Goal: Contribute content: Contribute content

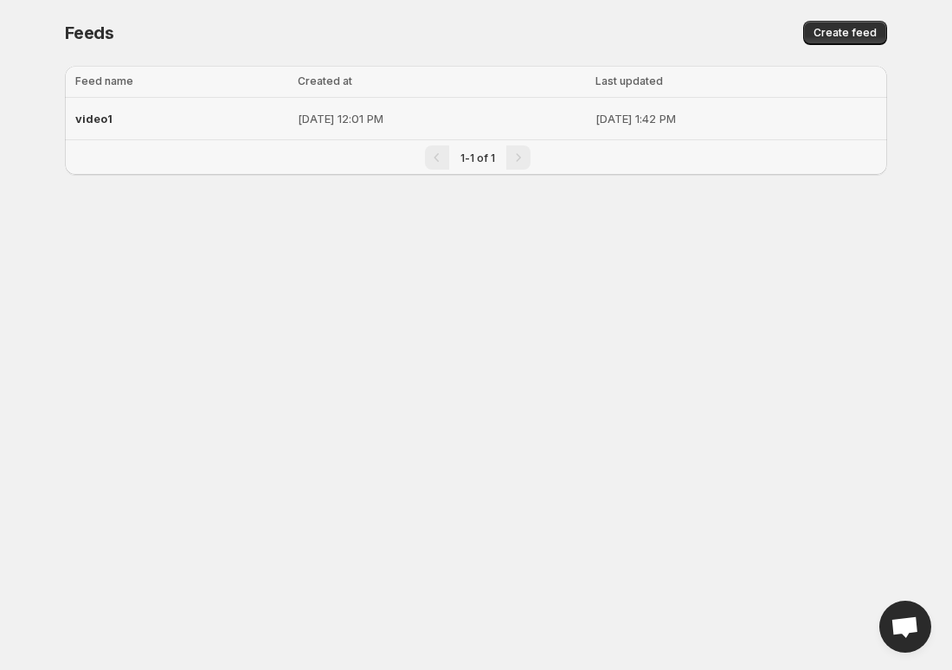
click at [370, 125] on p "[DATE] 12:01 PM" at bounding box center [441, 118] width 286 height 17
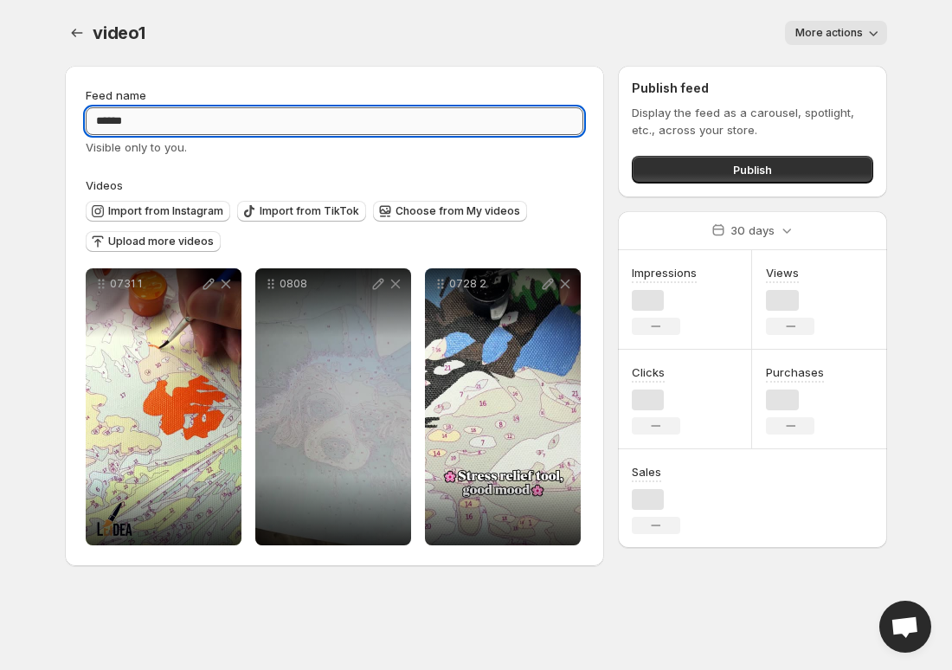
click at [175, 117] on input "******" at bounding box center [334, 121] width 497 height 28
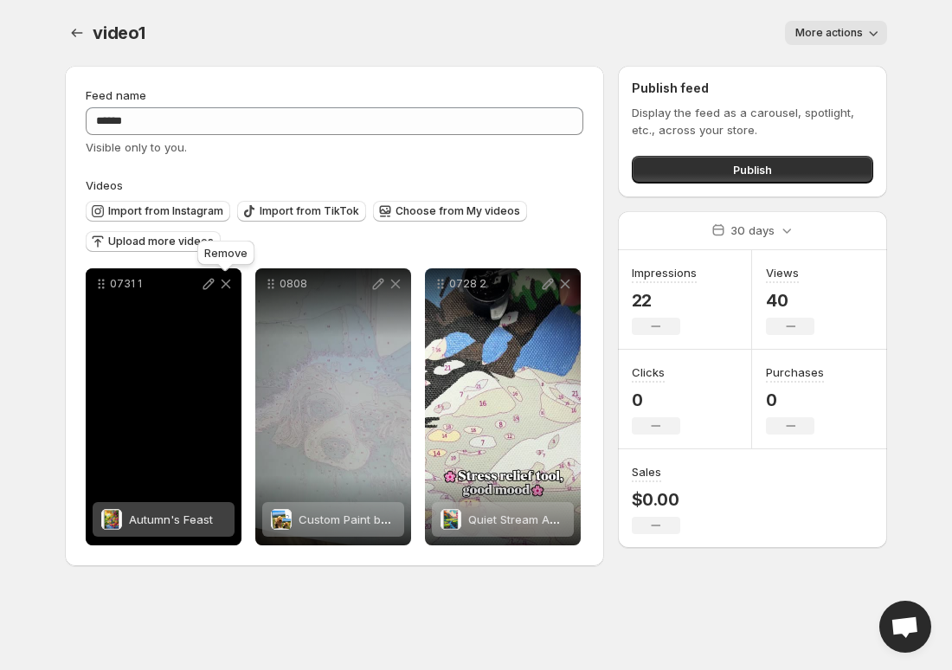
click at [229, 276] on icon at bounding box center [225, 283] width 17 height 17
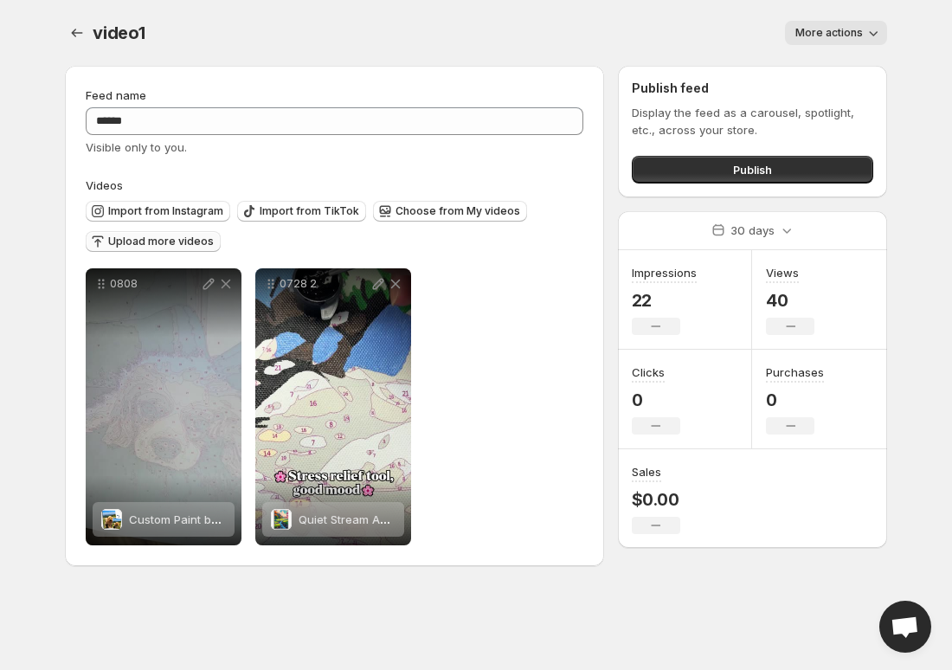
click at [185, 242] on span "Upload more videos" at bounding box center [161, 241] width 106 height 14
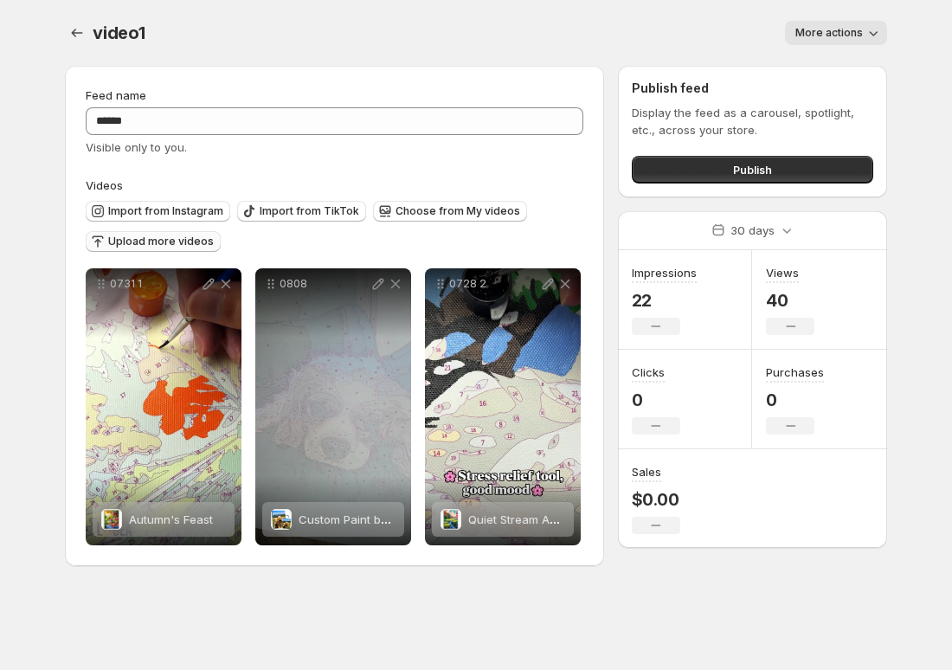
click at [151, 247] on button "Upload more videos" at bounding box center [153, 241] width 135 height 21
click at [458, 209] on span "Choose from My videos" at bounding box center [457, 211] width 125 height 14
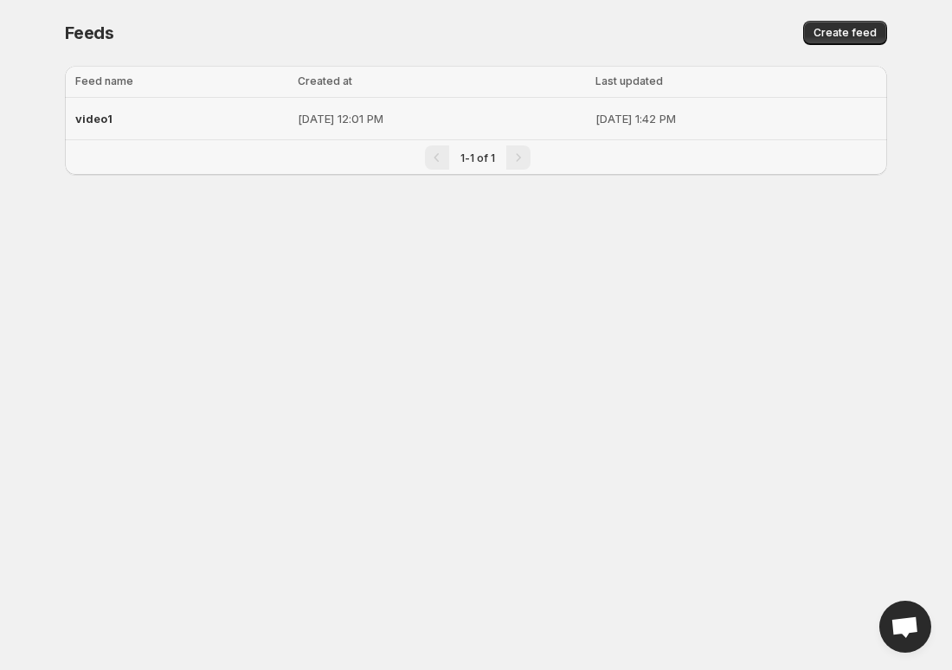
click at [185, 129] on div "video1" at bounding box center [181, 118] width 212 height 31
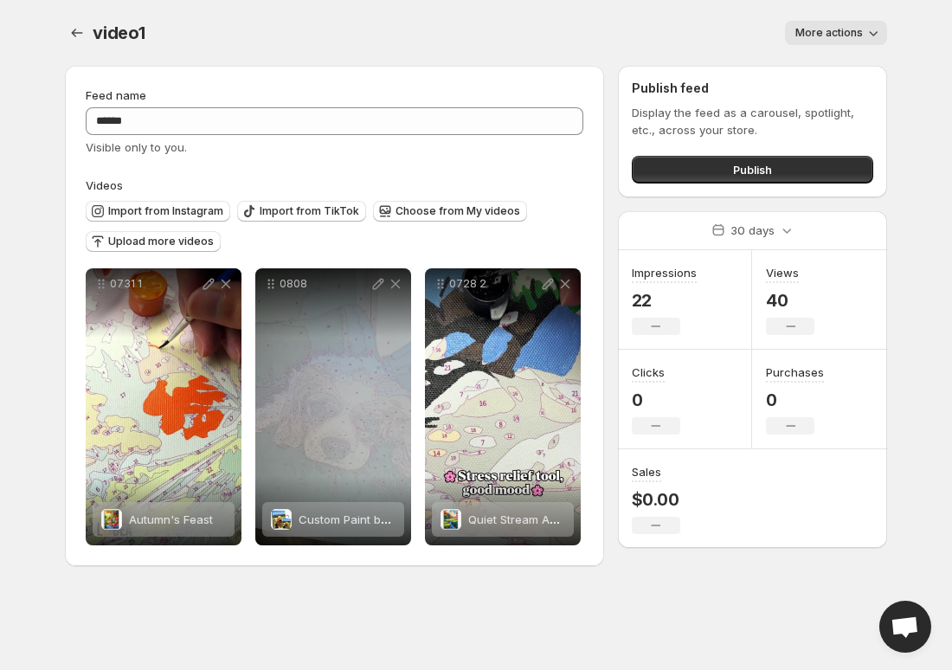
click at [156, 226] on div "Import from Instagram Import from TikTok Choose from My videos Upload more vide…" at bounding box center [331, 224] width 504 height 61
click at [163, 245] on span "Upload more videos" at bounding box center [161, 241] width 106 height 14
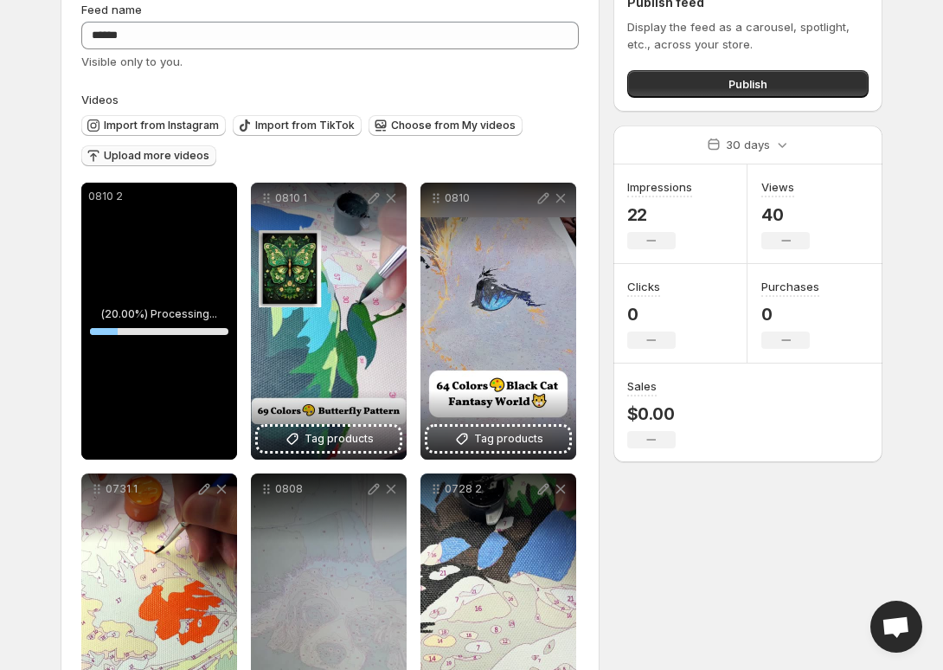
scroll to position [208, 0]
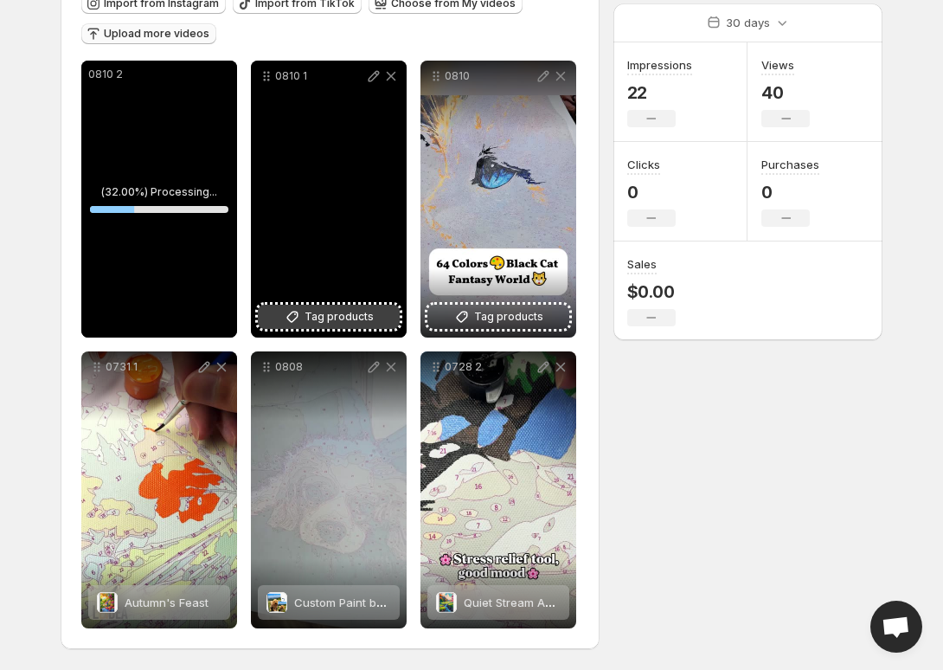
click at [287, 304] on button "Tag products" at bounding box center [329, 316] width 142 height 24
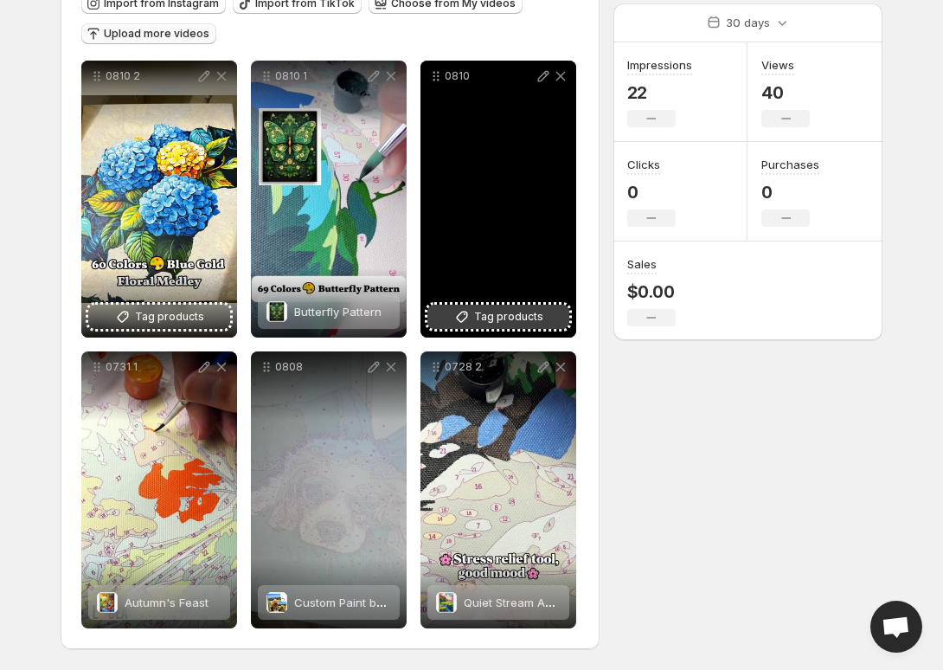
click at [498, 313] on span "Tag products" at bounding box center [508, 316] width 69 height 17
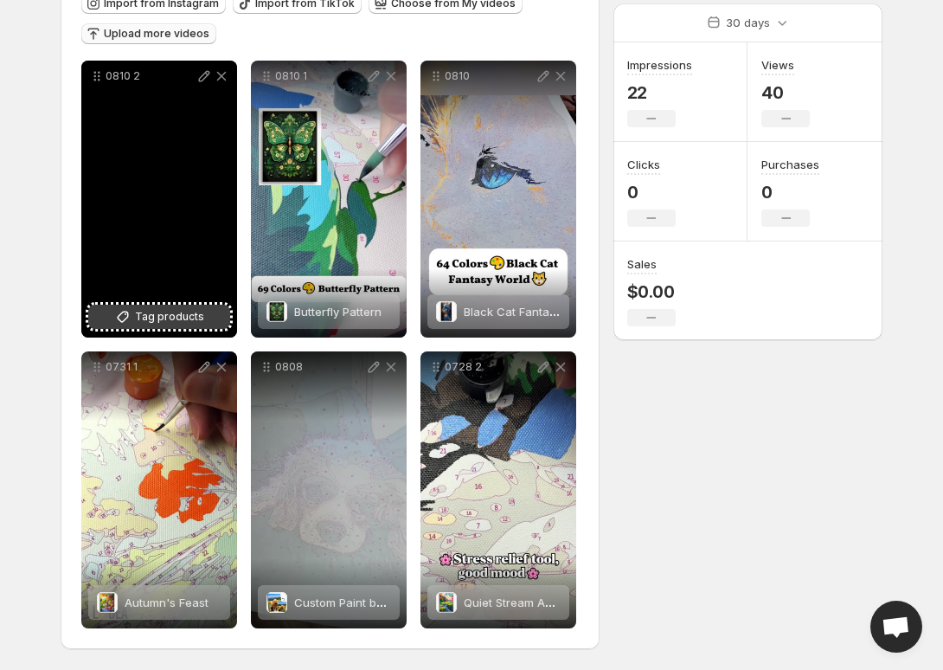
click at [184, 317] on span "Tag products" at bounding box center [169, 316] width 69 height 17
click at [201, 319] on span "Tag products" at bounding box center [169, 316] width 69 height 17
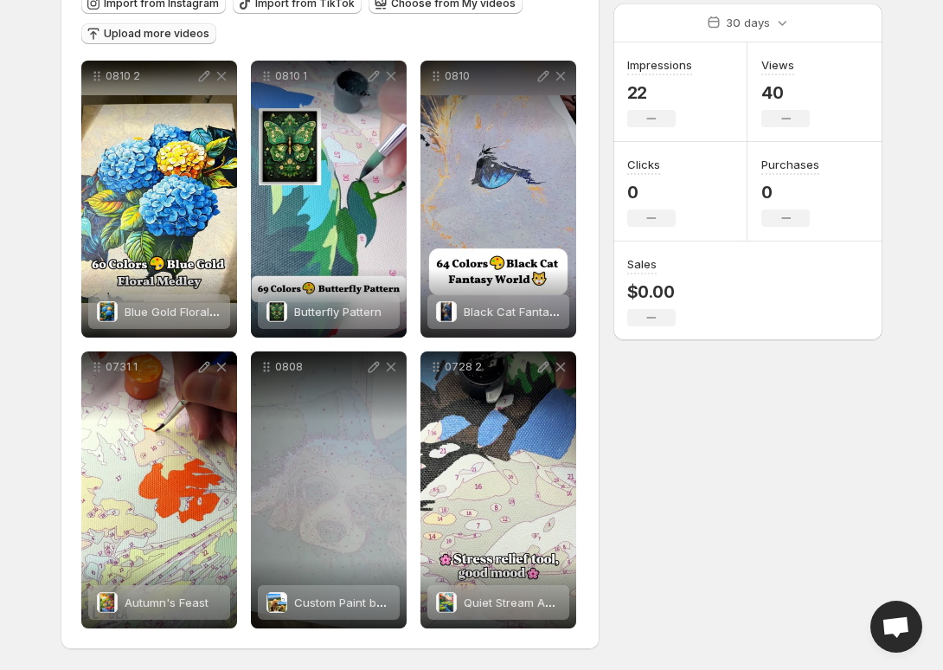
click at [667, 504] on div "Feed name ****** Visible only to you. Videos Import from Instagram Import from …" at bounding box center [465, 256] width 836 height 825
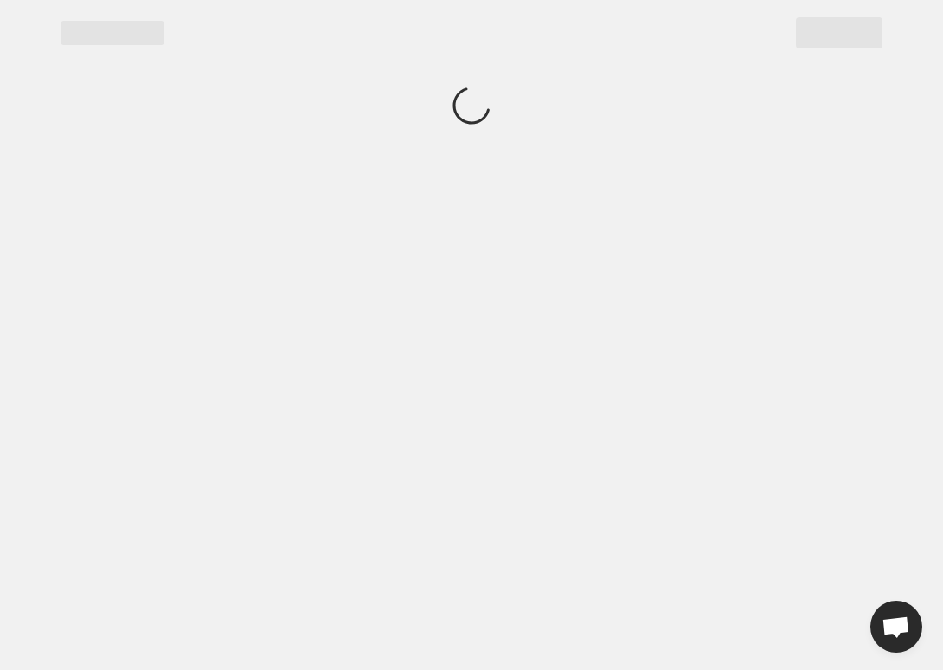
scroll to position [0, 0]
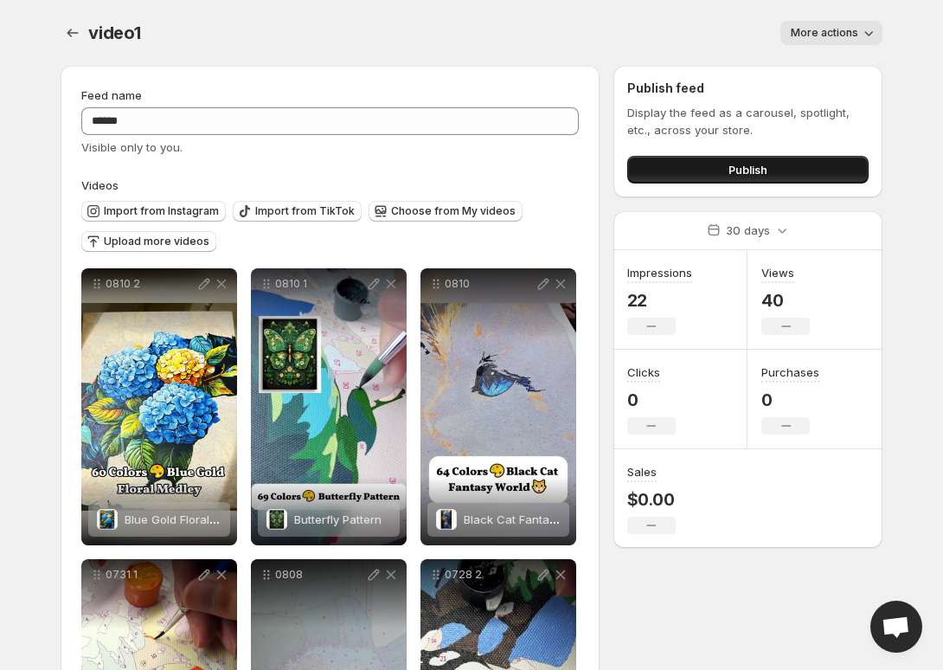
click at [741, 176] on span "Publish" at bounding box center [747, 169] width 39 height 17
click at [763, 184] on div "Publish feed Display the feed as a carousel, spotlight, etc., across your store…" at bounding box center [747, 131] width 269 height 131
click at [756, 174] on span "Publish" at bounding box center [747, 169] width 39 height 17
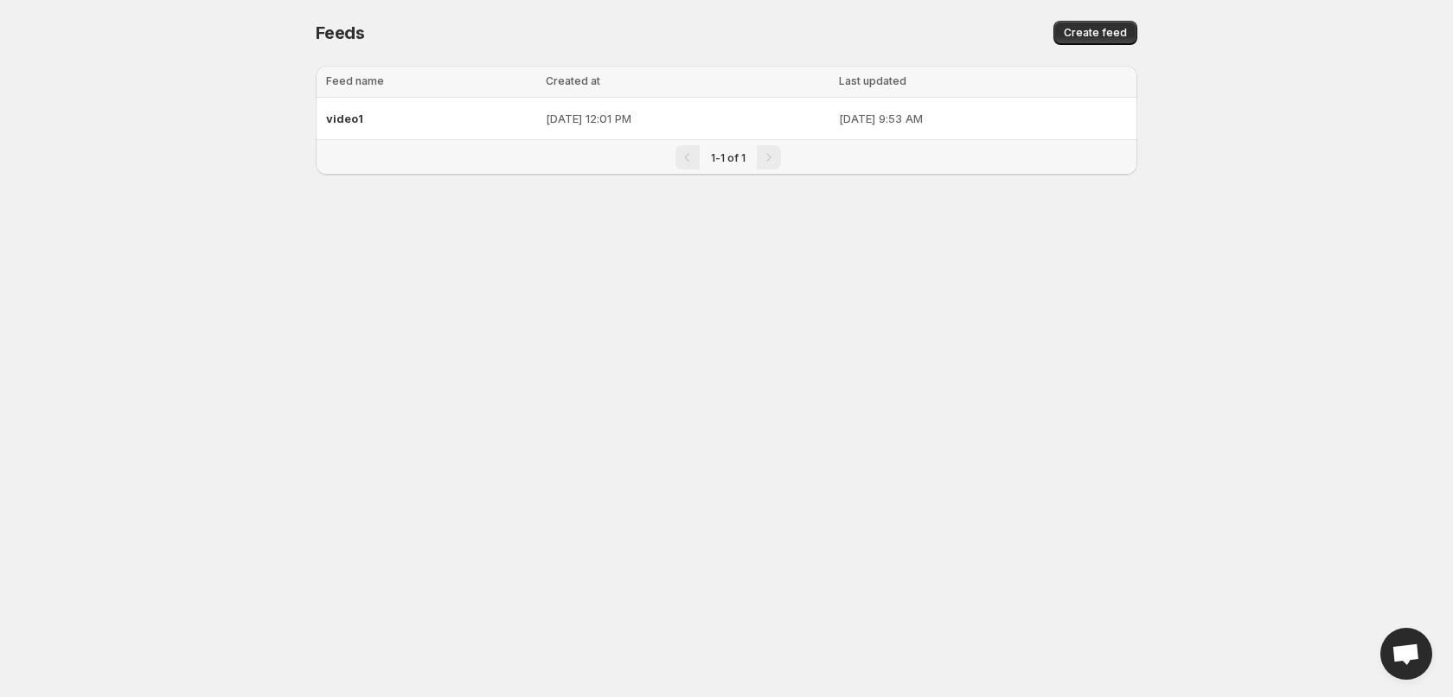
click at [509, 552] on body "Home Feeds Videos Subscription Settings Feeds. This page is ready Feeds Create …" at bounding box center [726, 348] width 1453 height 697
click at [407, 123] on div "video1" at bounding box center [430, 118] width 209 height 31
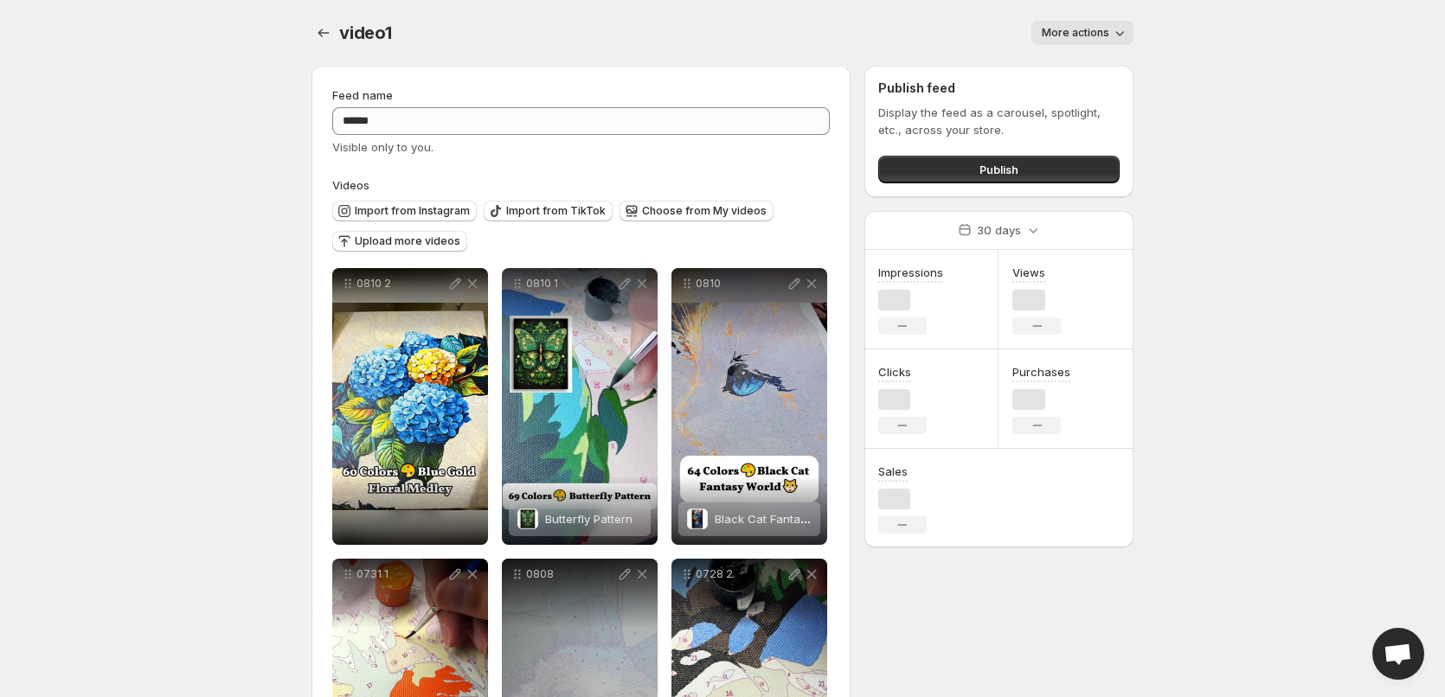
scroll to position [180, 0]
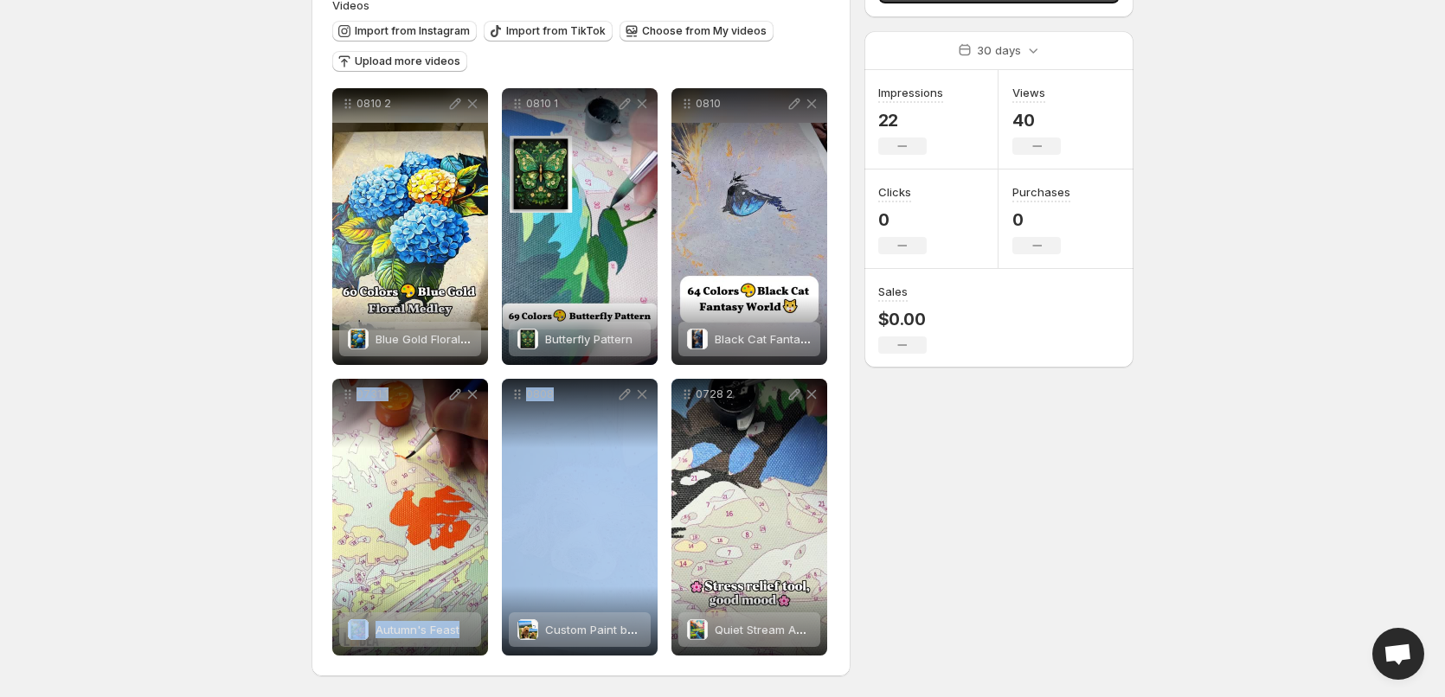
drag, startPoint x: 584, startPoint y: 575, endPoint x: 295, endPoint y: 506, distance: 297.1
click at [295, 506] on div "video1. This page is ready video1 More actions More actions More actions Feed n…" at bounding box center [722, 258] width 863 height 877
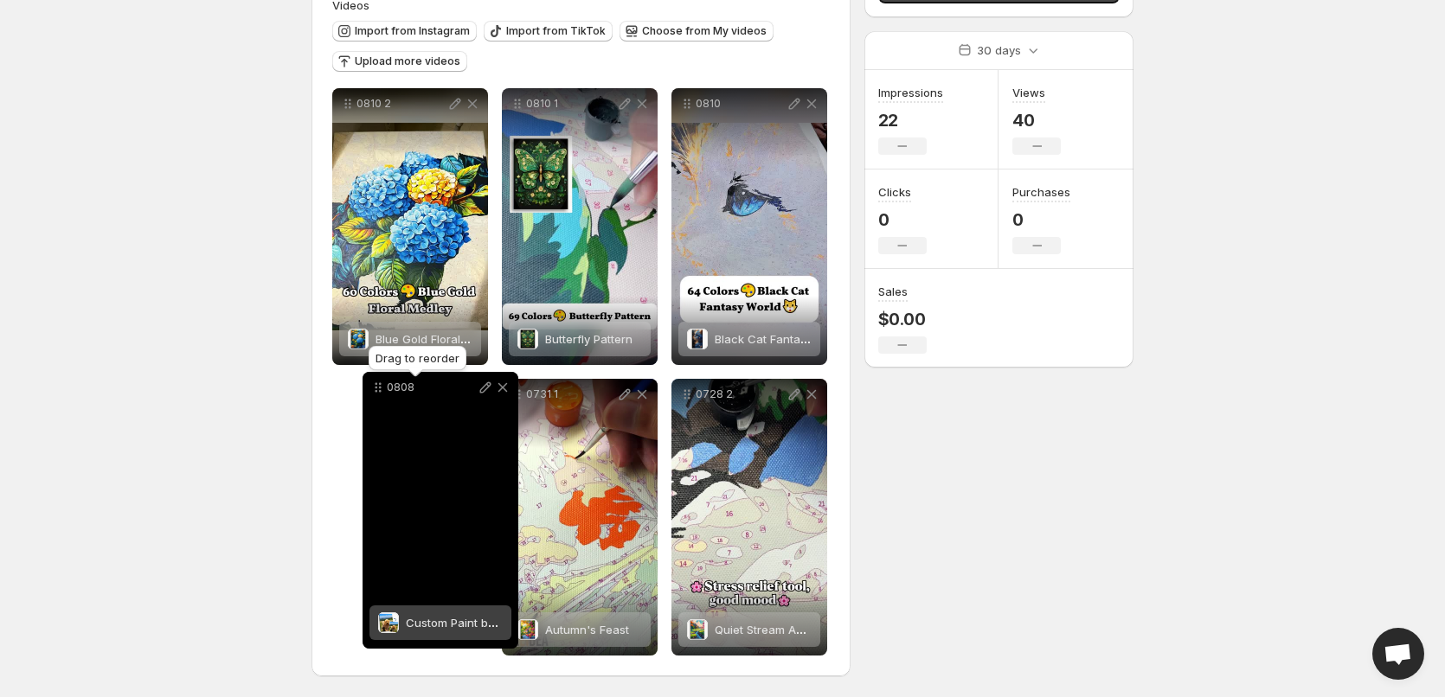
drag, startPoint x: 518, startPoint y: 399, endPoint x: 378, endPoint y: 392, distance: 140.3
click at [378, 392] on icon at bounding box center [377, 387] width 17 height 17
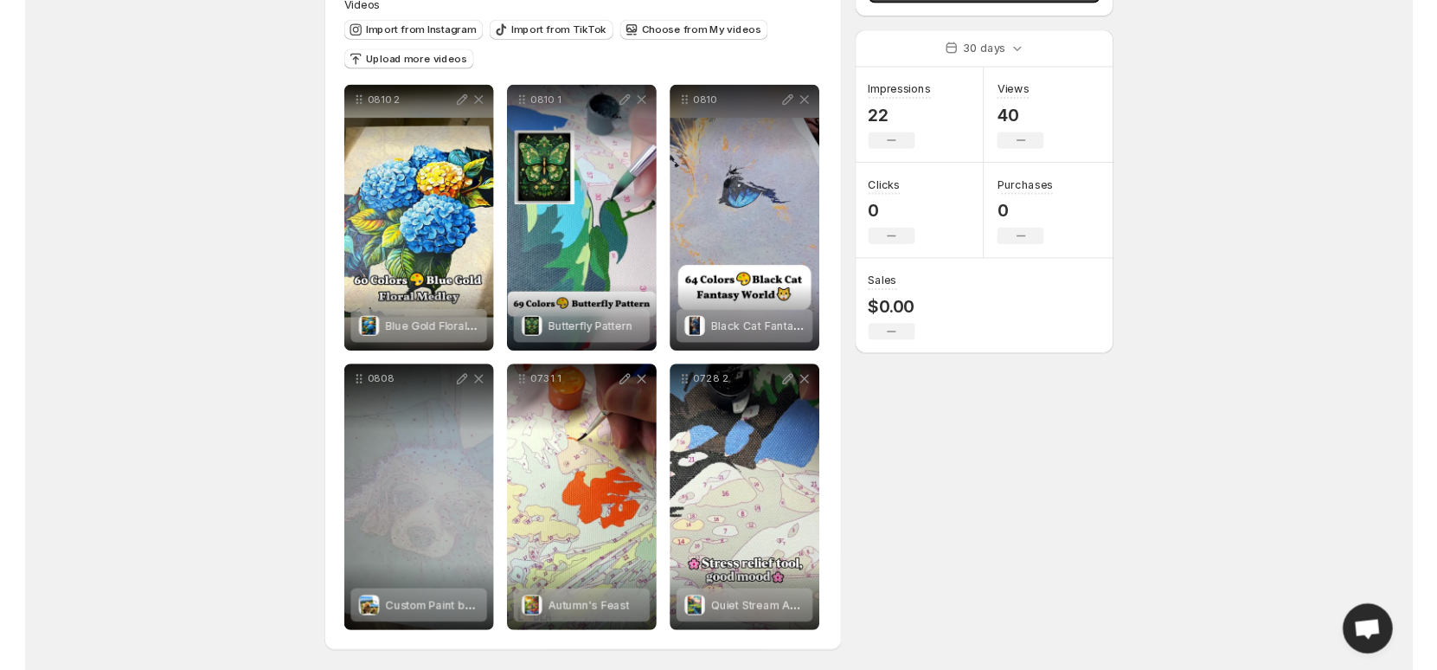
scroll to position [0, 0]
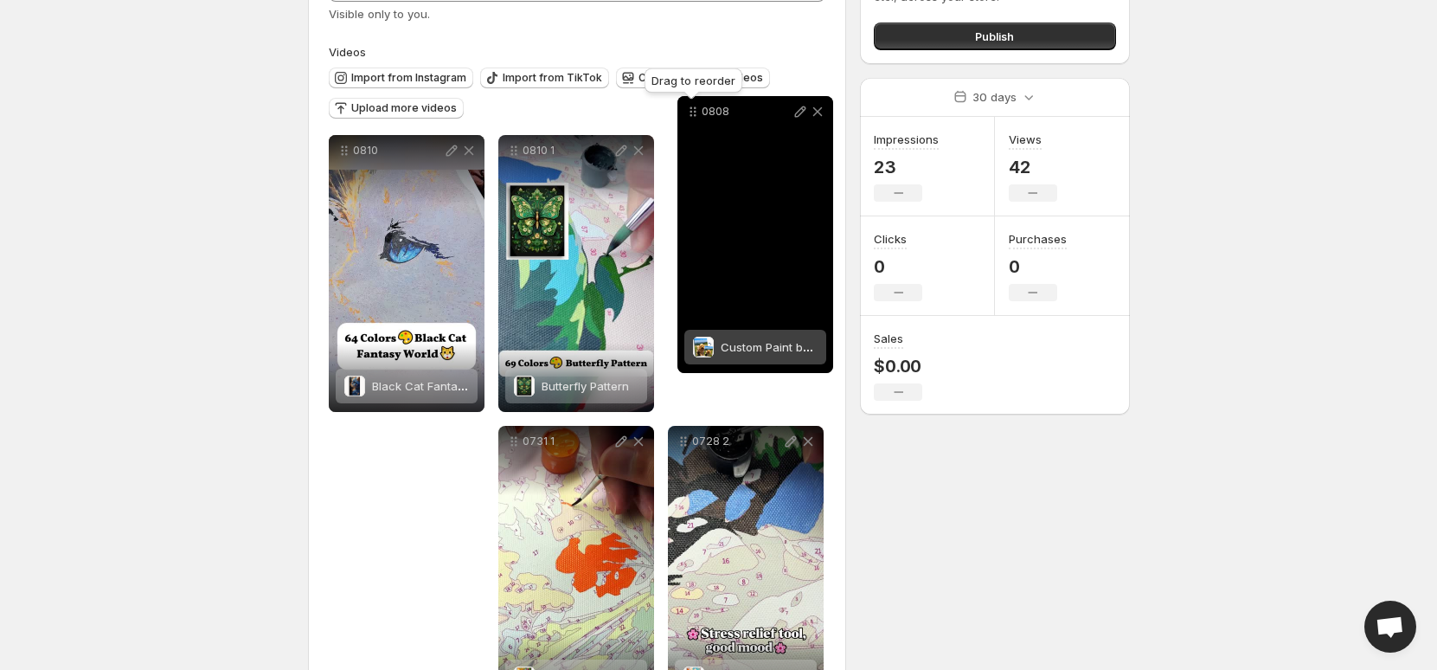
scroll to position [103, 0]
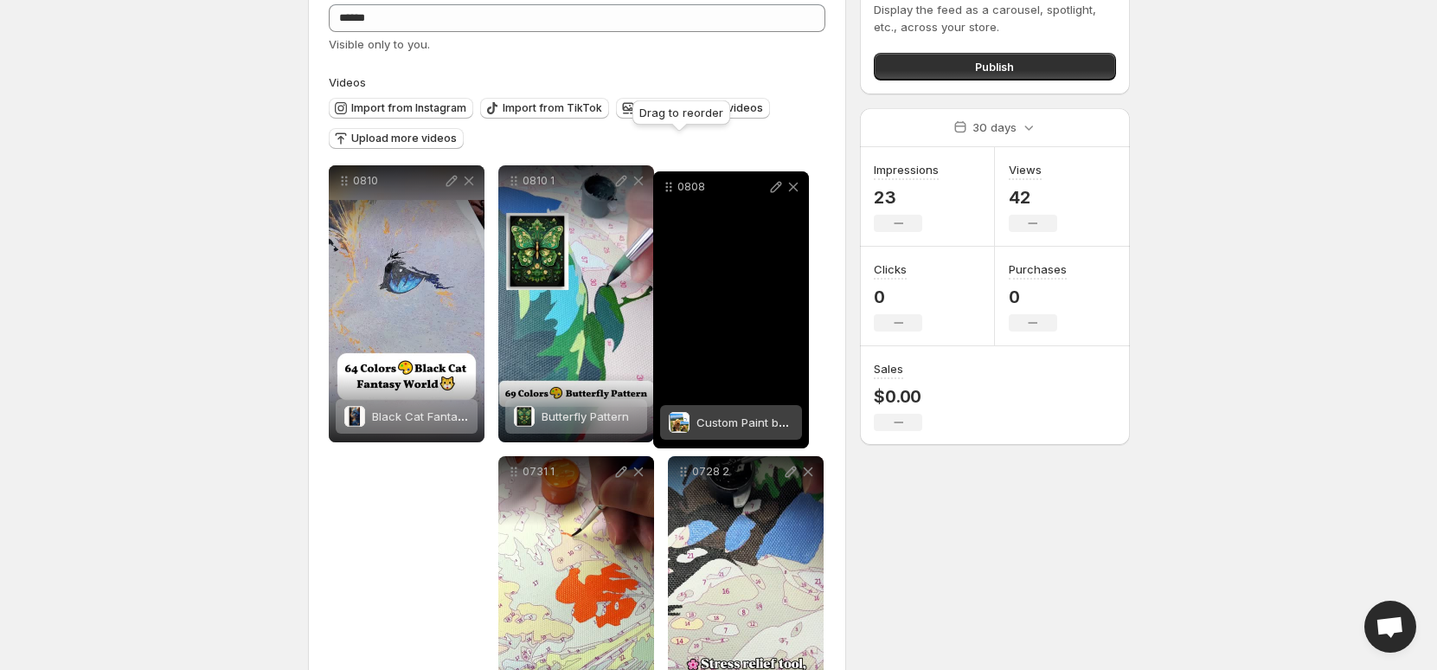
drag, startPoint x: 343, startPoint y: 402, endPoint x: 670, endPoint y: 188, distance: 391.1
click at [670, 188] on icon at bounding box center [668, 186] width 17 height 17
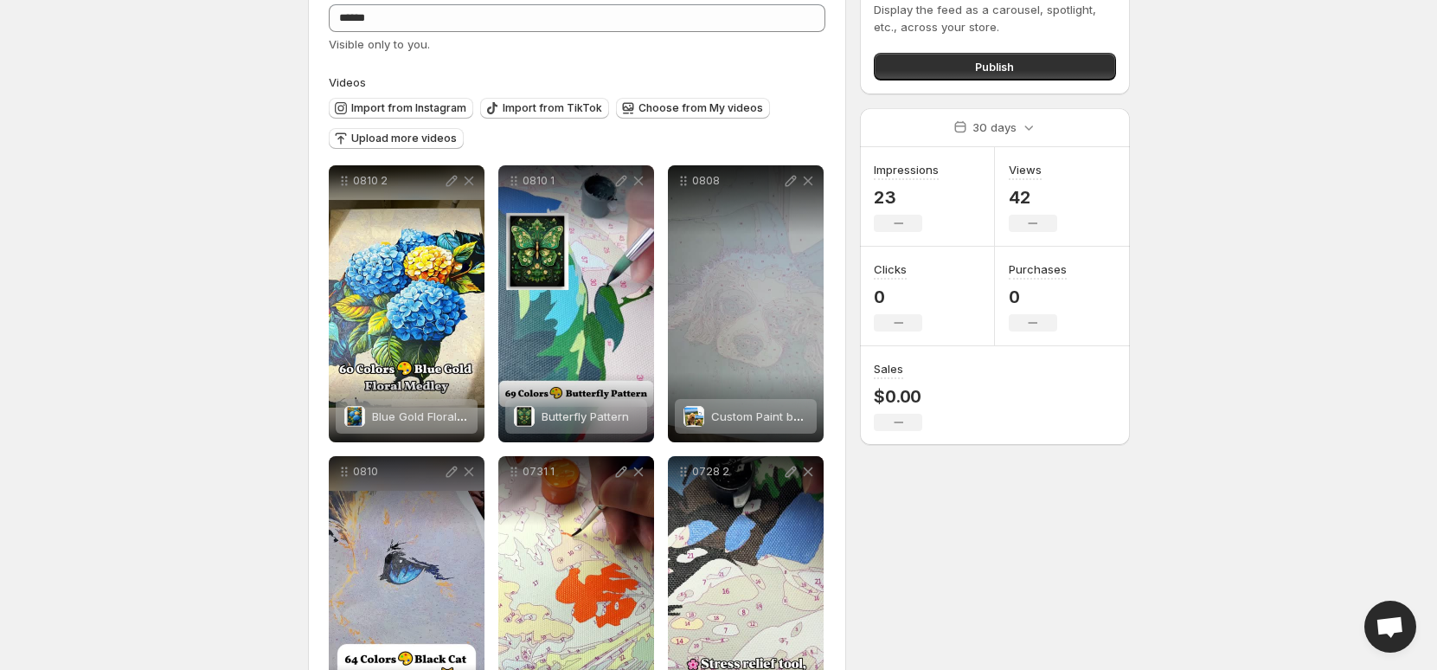
scroll to position [0, 0]
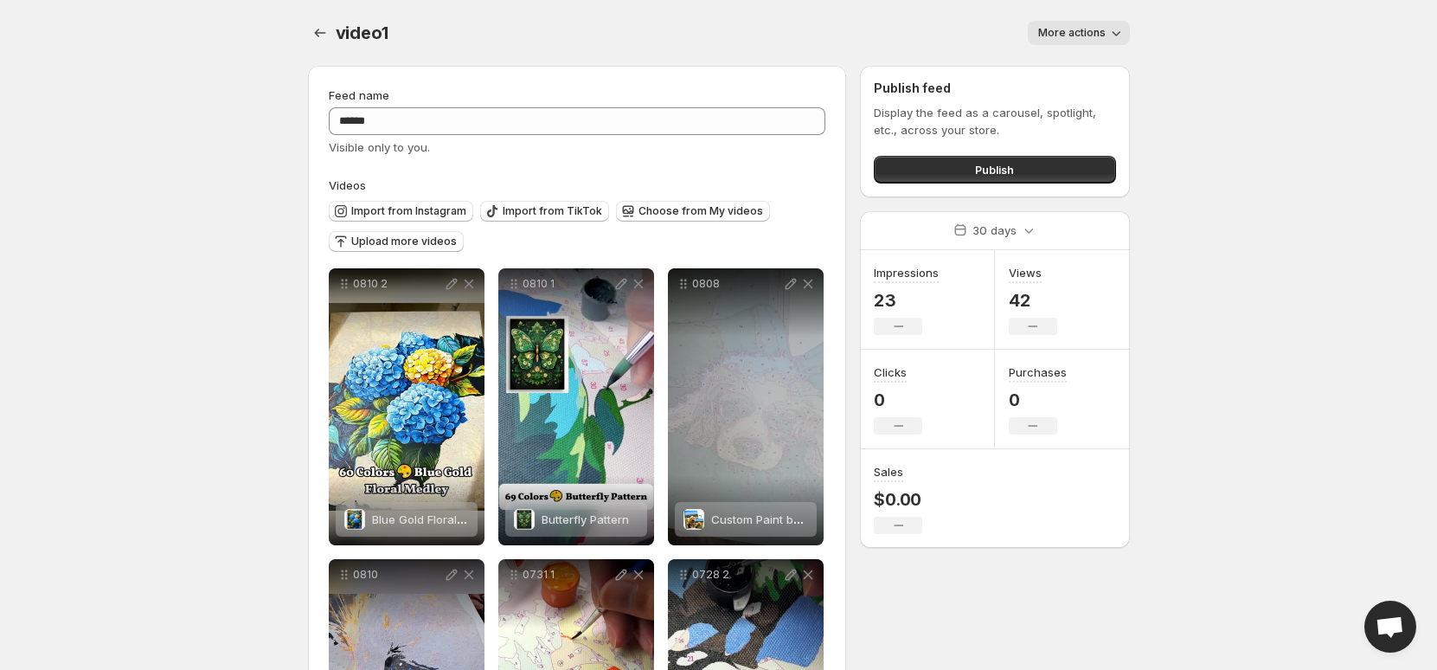
click at [212, 285] on body "Home Feeds Videos Subscription Settings video1. This page is ready video1 More …" at bounding box center [718, 335] width 1437 height 670
click at [285, 99] on body "Home Feeds Videos Subscription Settings video1. This page is ready video1 More …" at bounding box center [718, 335] width 1437 height 670
